Goal: Book appointment/travel/reservation

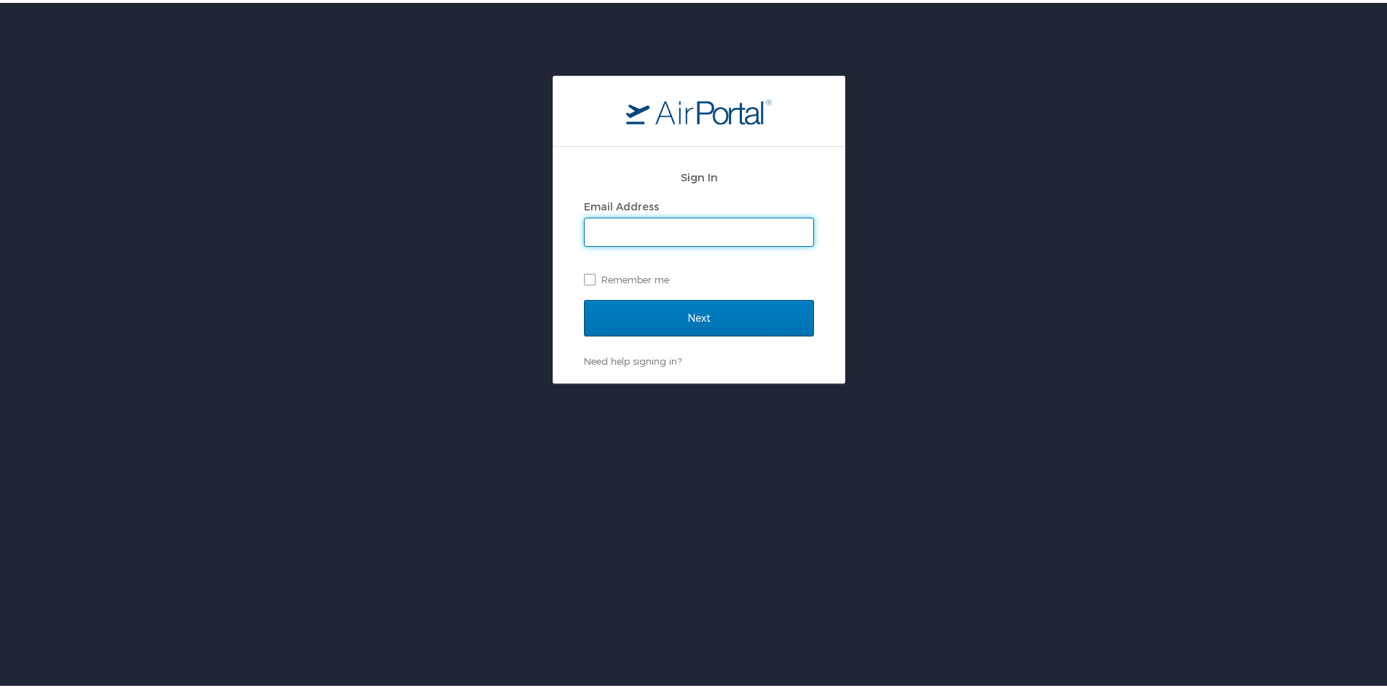
click at [611, 235] on input "Email Address" at bounding box center [699, 229] width 229 height 28
type input "[PERSON_NAME][EMAIL_ADDRESS][PERSON_NAME][DOMAIN_NAME]"
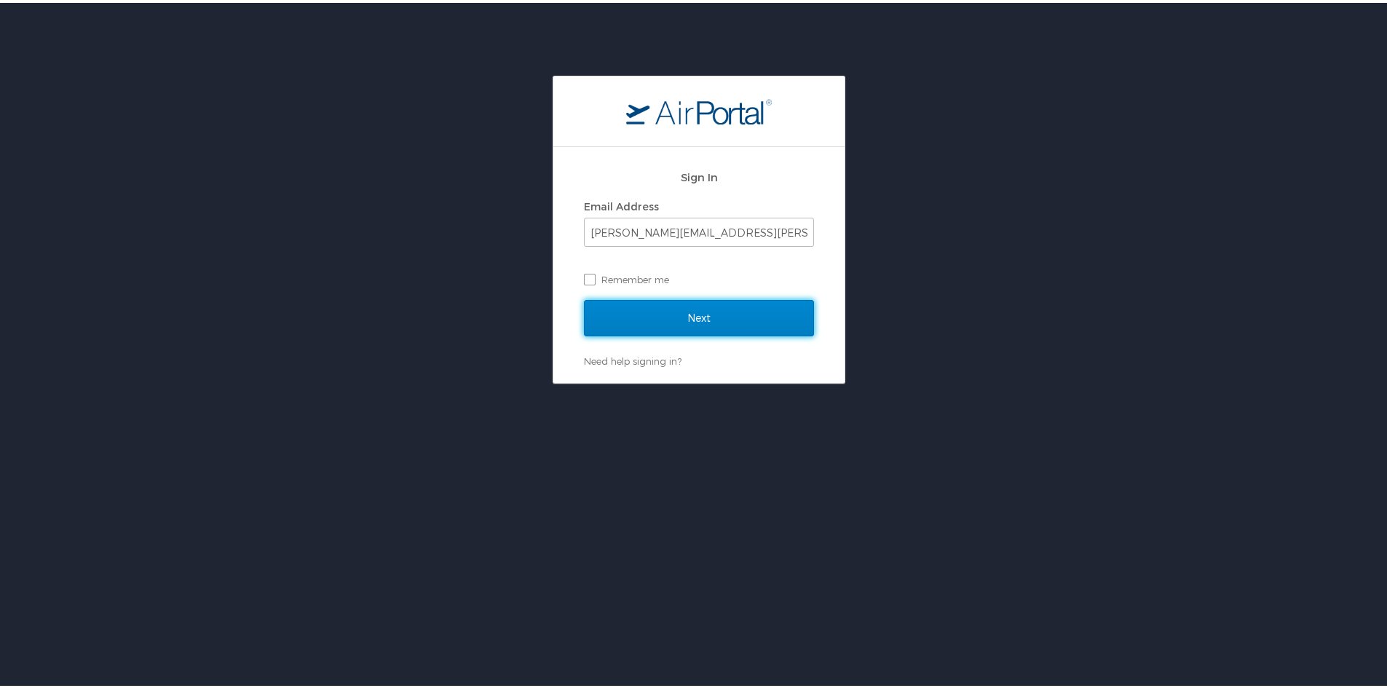
click at [679, 316] on input "Next" at bounding box center [699, 315] width 230 height 36
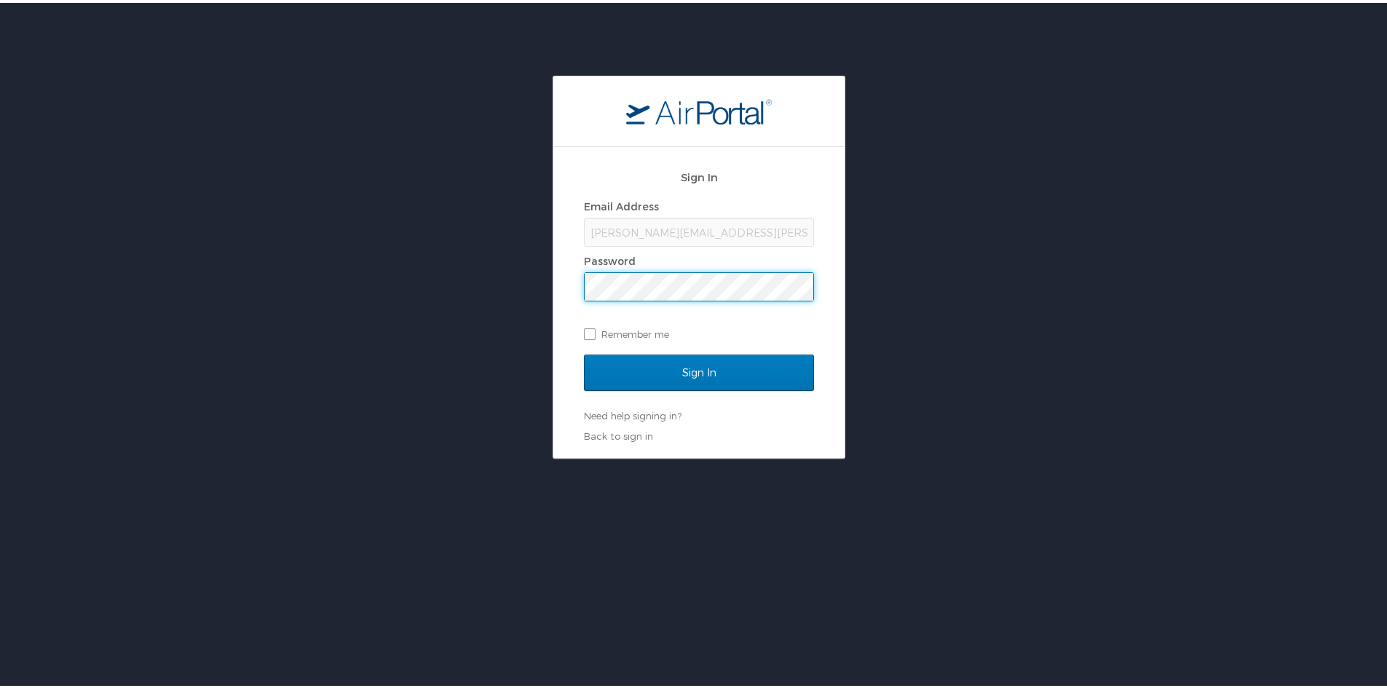
click at [584, 352] on input "Sign In" at bounding box center [699, 370] width 230 height 36
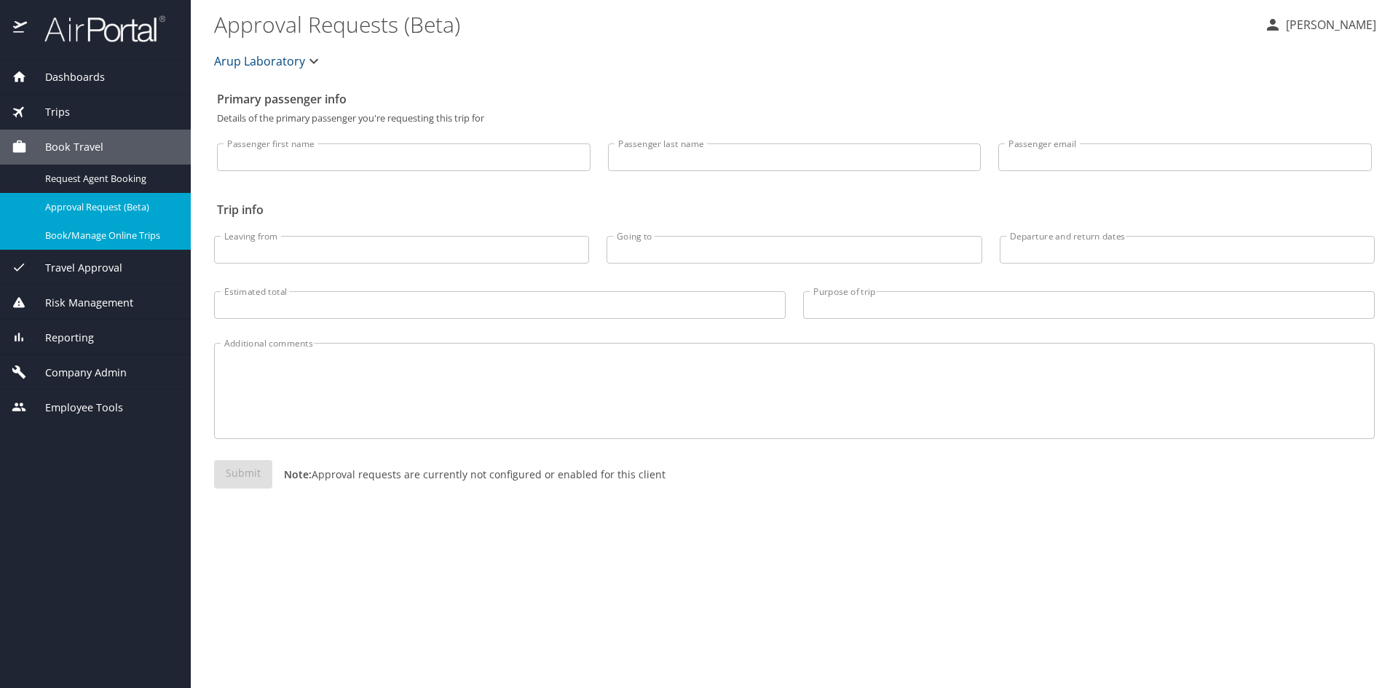
click at [136, 238] on span "Book/Manage Online Trips" at bounding box center [109, 236] width 128 height 14
